Goal: Task Accomplishment & Management: Use online tool/utility

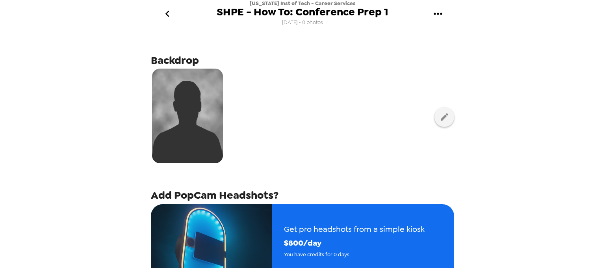
click at [169, 14] on icon "go back" at bounding box center [167, 13] width 13 height 13
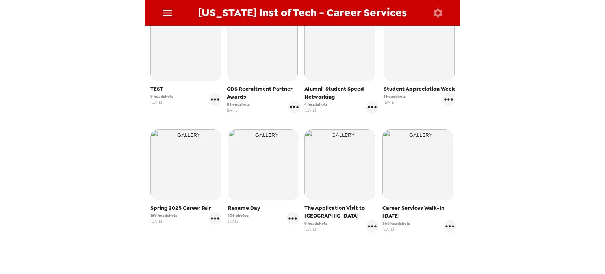
scroll to position [261, 0]
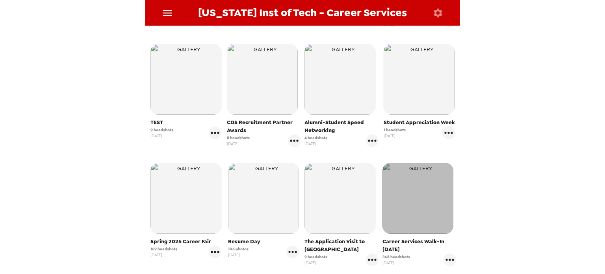
click at [402, 192] on img "button" at bounding box center [418, 198] width 71 height 71
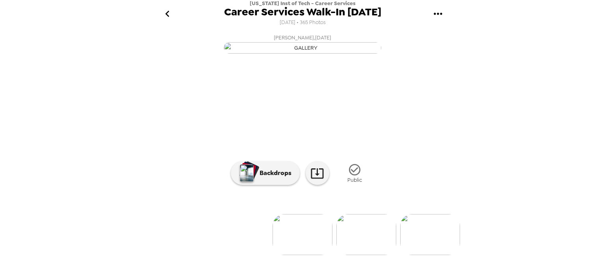
click at [353, 246] on img at bounding box center [367, 234] width 60 height 41
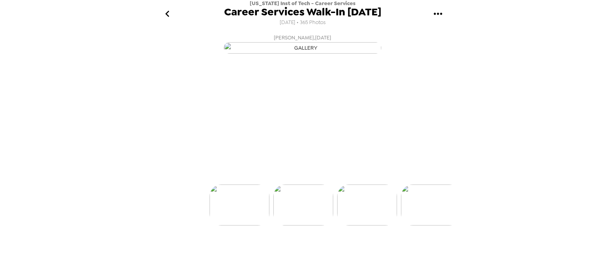
scroll to position [0, 63]
click at [387, 225] on div at bounding box center [302, 191] width 315 height 67
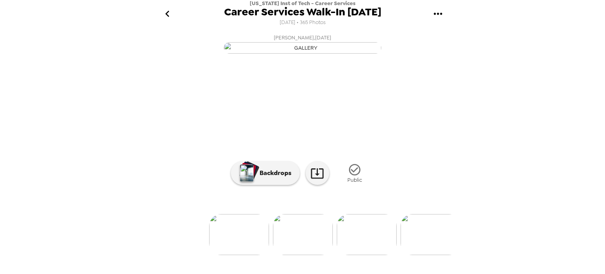
click at [447, 255] on img at bounding box center [431, 234] width 60 height 41
click at [424, 248] on img at bounding box center [431, 234] width 60 height 41
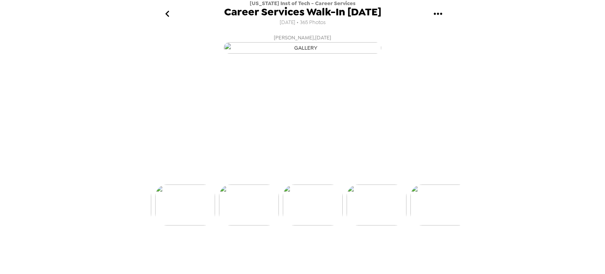
scroll to position [0, 319]
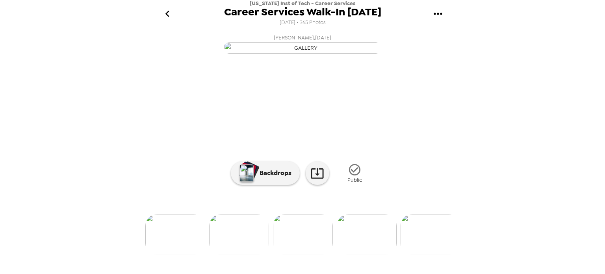
click at [440, 238] on div at bounding box center [302, 221] width 315 height 67
click at [168, 14] on icon "go back" at bounding box center [167, 13] width 13 height 13
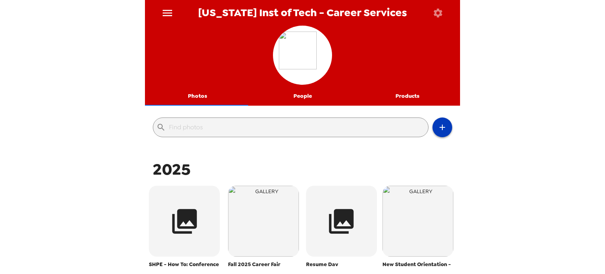
click at [438, 123] on icon "button" at bounding box center [442, 127] width 9 height 9
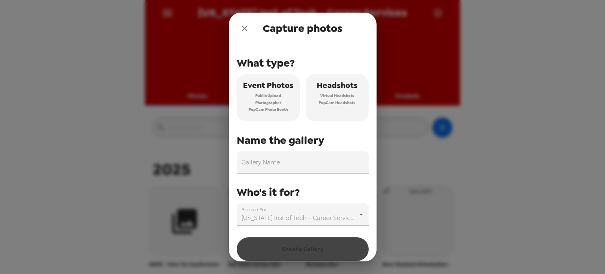
click at [363, 97] on button "Headshots Virtual Headshots PopCam Headshots" at bounding box center [337, 97] width 63 height 47
click at [356, 95] on button "Headshots Virtual Headshots PopCam Headshots" at bounding box center [337, 97] width 63 height 47
click at [279, 168] on input "Gallery Name" at bounding box center [303, 162] width 132 height 22
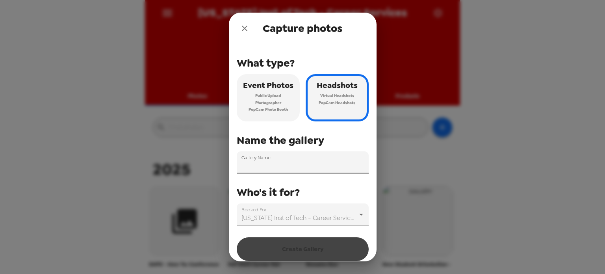
paste input "Girl Hacks"
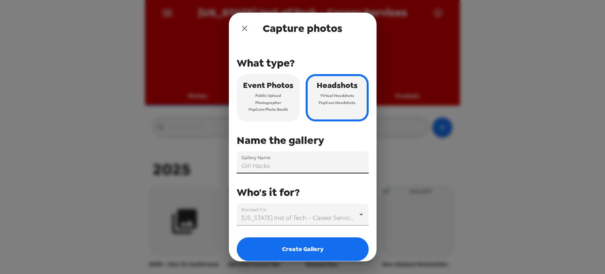
click at [242, 165] on input "Girl Hacks" at bounding box center [303, 162] width 132 height 22
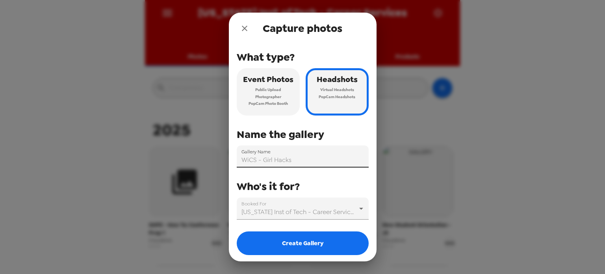
scroll to position [7, 0]
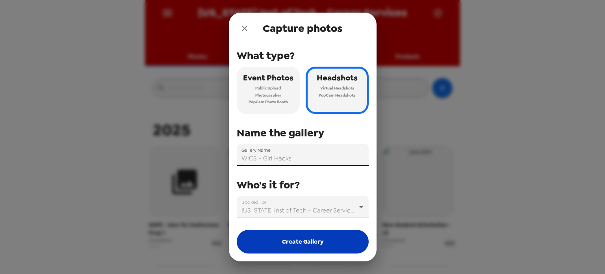
type input "WiCS - Girl Hacks"
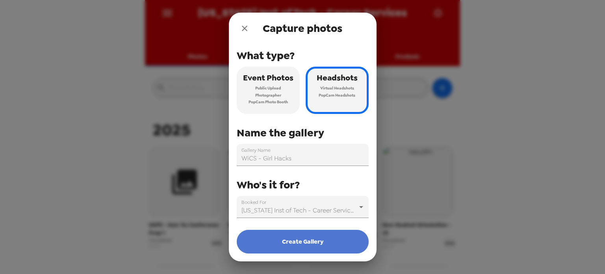
click at [309, 236] on button "Create Gallery" at bounding box center [303, 242] width 132 height 24
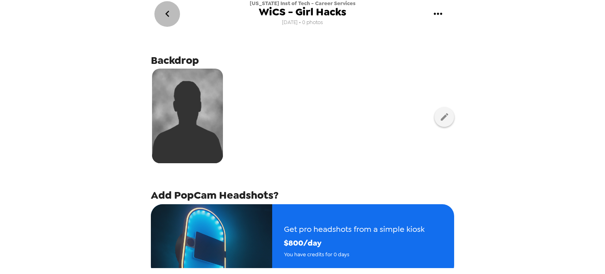
click at [169, 15] on icon "go back" at bounding box center [167, 13] width 13 height 13
